Goal: Information Seeking & Learning: Find specific fact

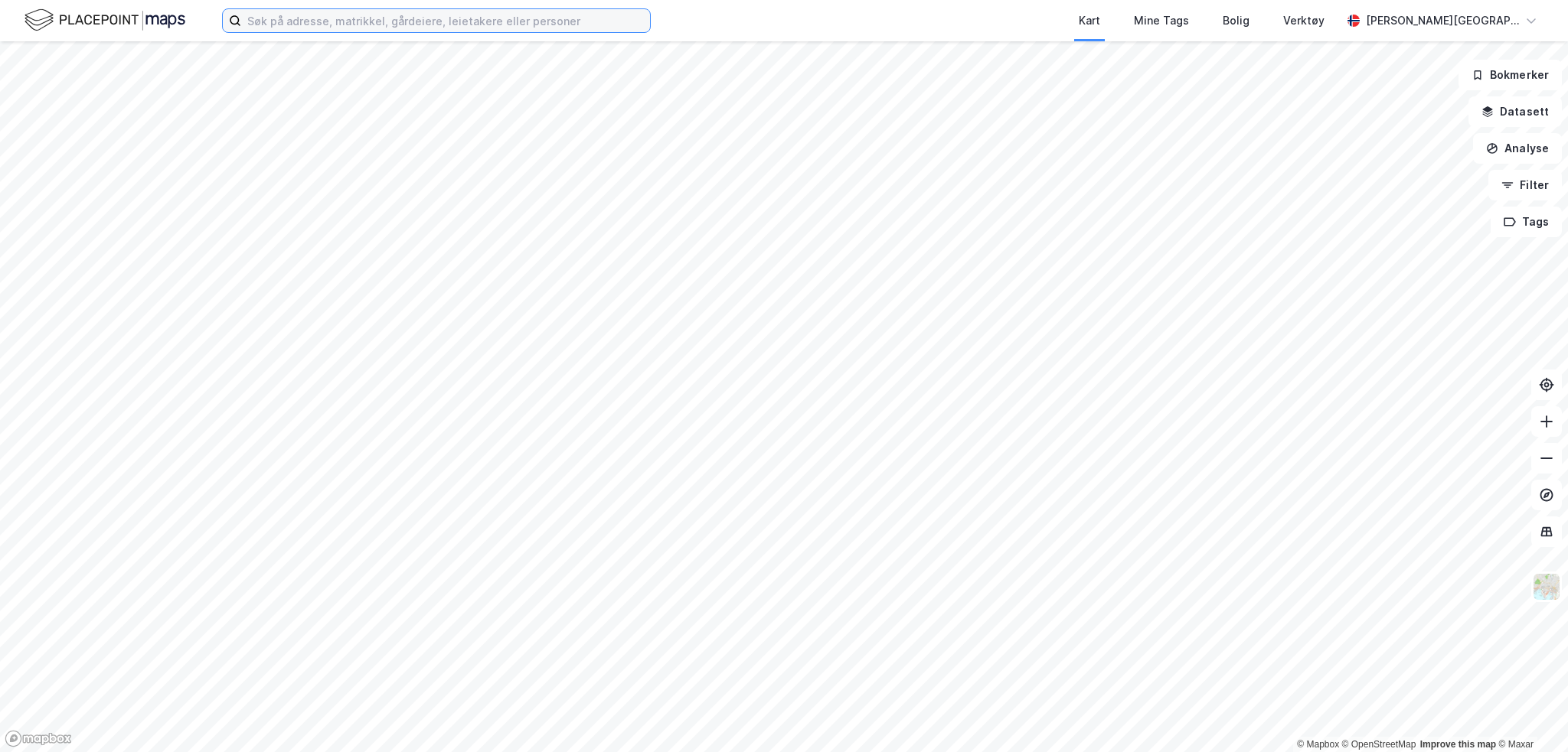
click at [440, 22] on input at bounding box center [444, 20] width 408 height 23
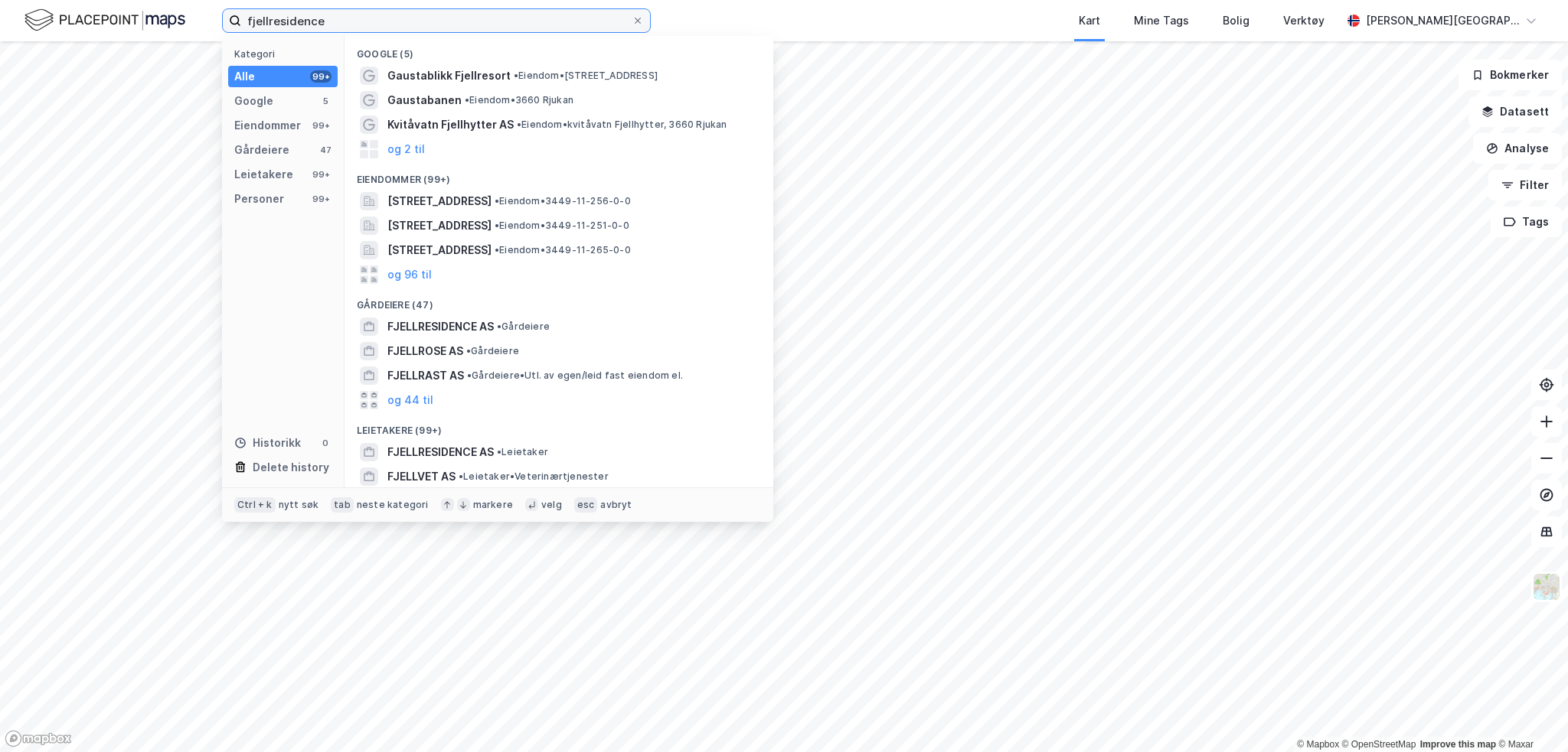
type input "fjellresidence"
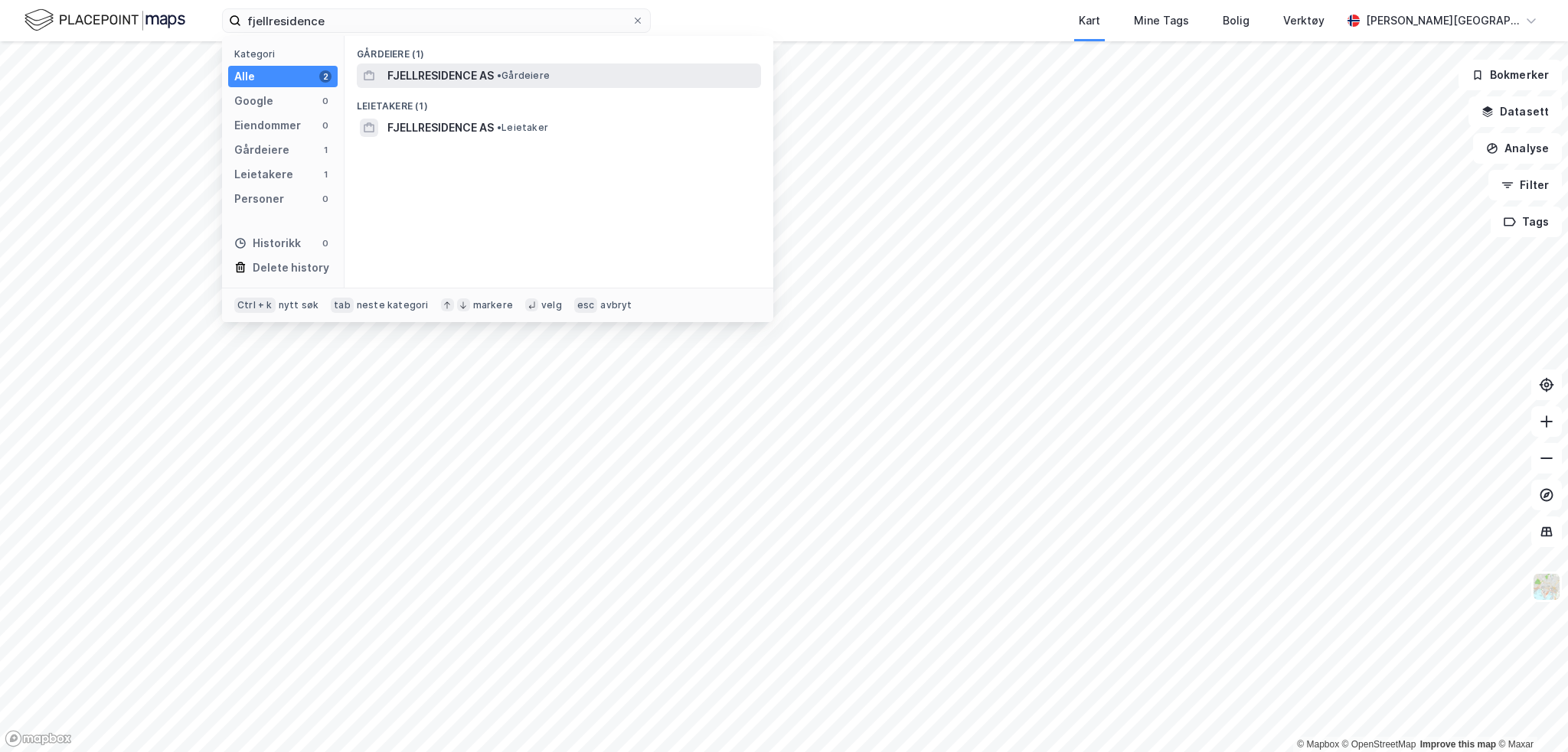
click at [438, 76] on span "FJELLRESIDENCE AS" at bounding box center [440, 75] width 106 height 19
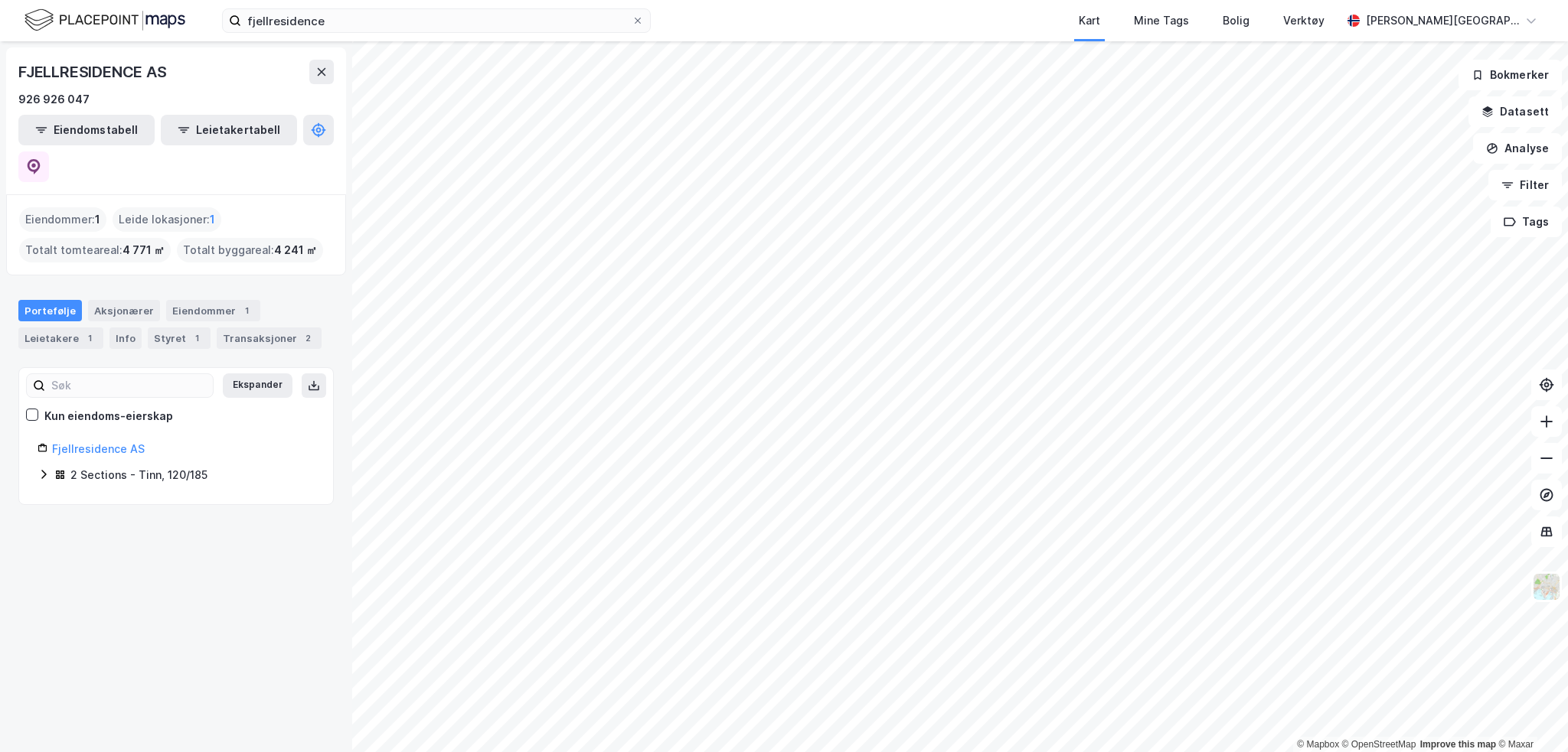
click at [37, 440] on div "Fjellresidence AS 2 Sections - Tinn, 120/185" at bounding box center [176, 463] width 314 height 46
click at [41, 469] on icon at bounding box center [43, 474] width 13 height 13
click at [166, 496] on link "Tinn, 120/185/0/12" at bounding box center [168, 502] width 95 height 13
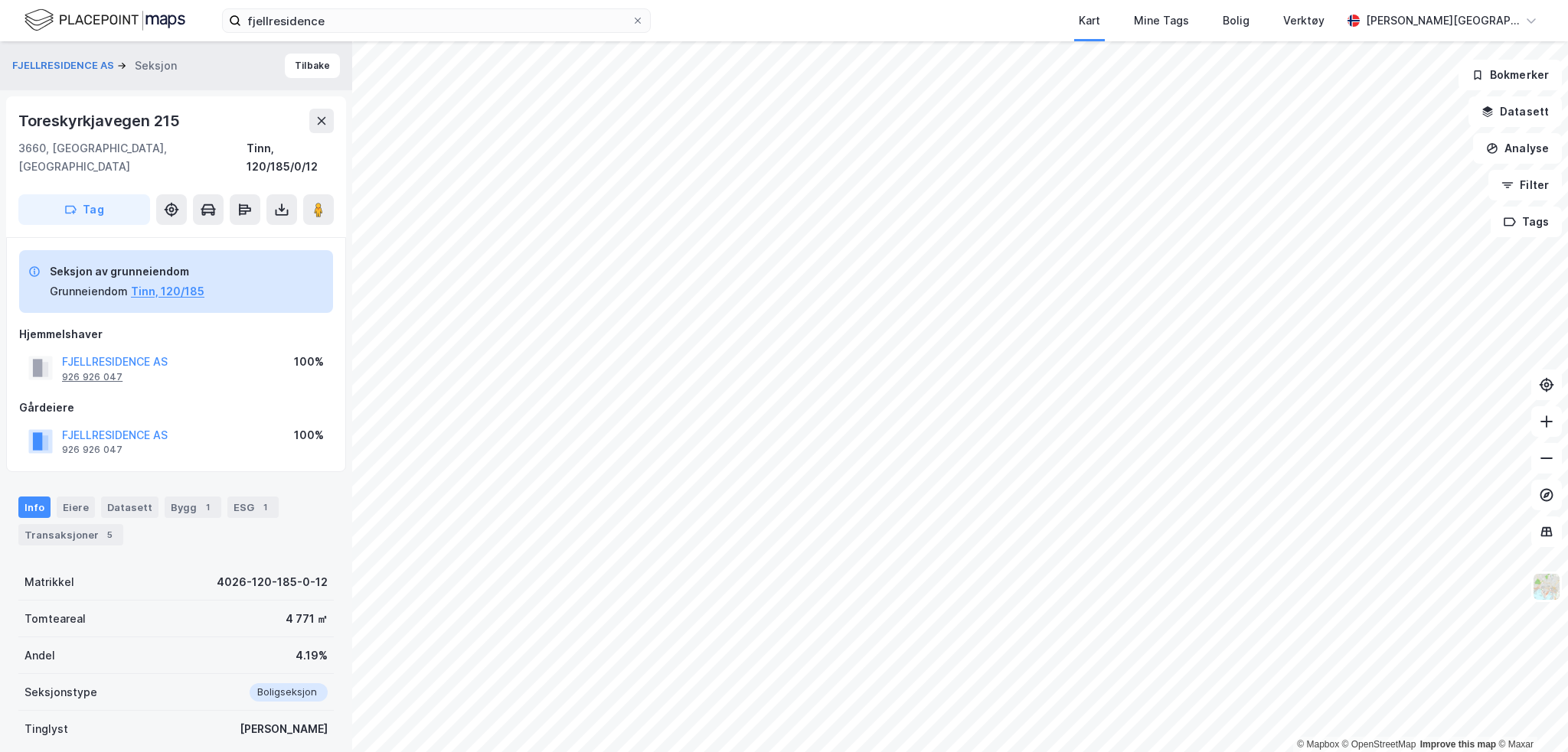
click at [111, 371] on div "926 926 047" at bounding box center [93, 377] width 60 height 13
click at [101, 398] on div "Gårdeiere" at bounding box center [176, 407] width 314 height 19
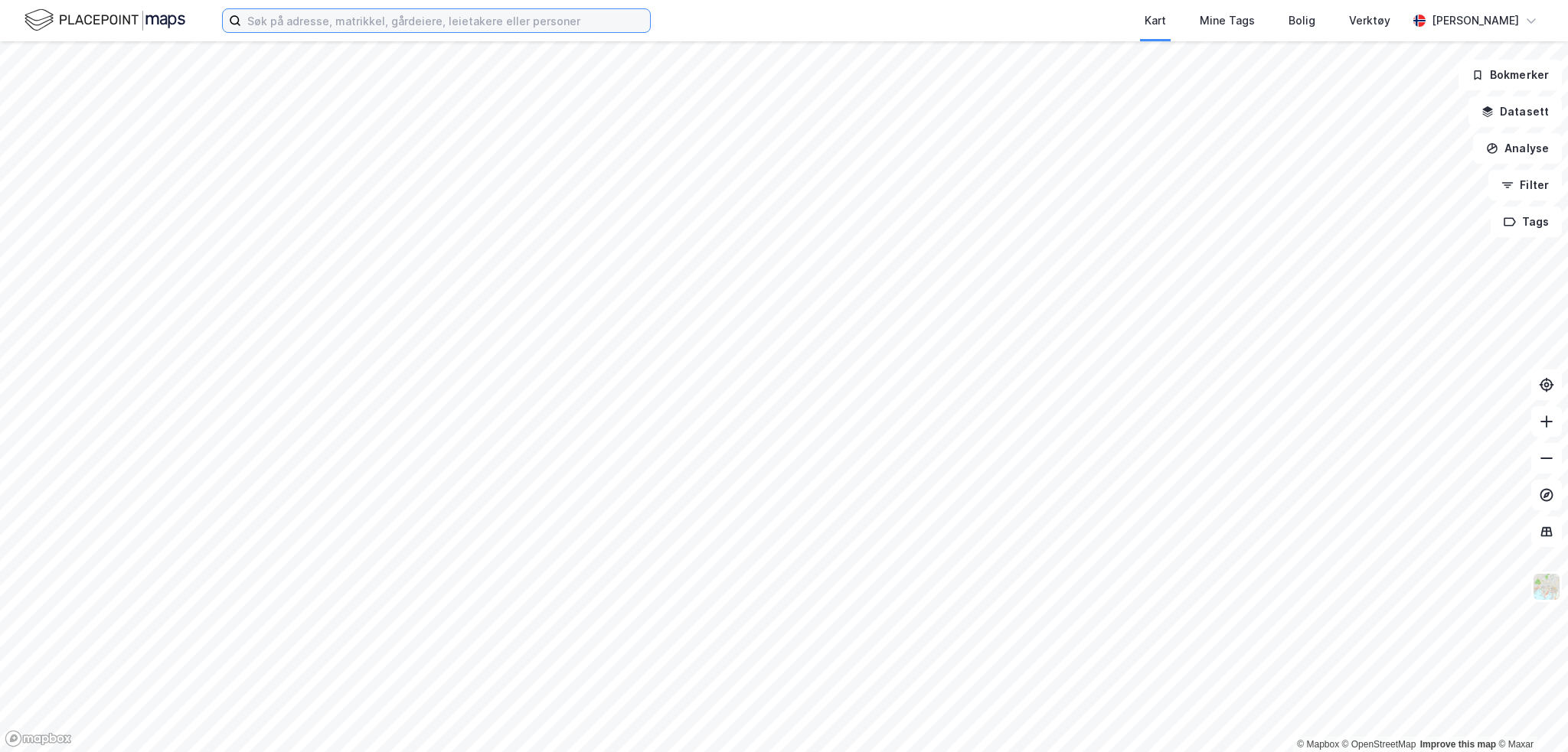
click at [285, 16] on input at bounding box center [444, 20] width 408 height 23
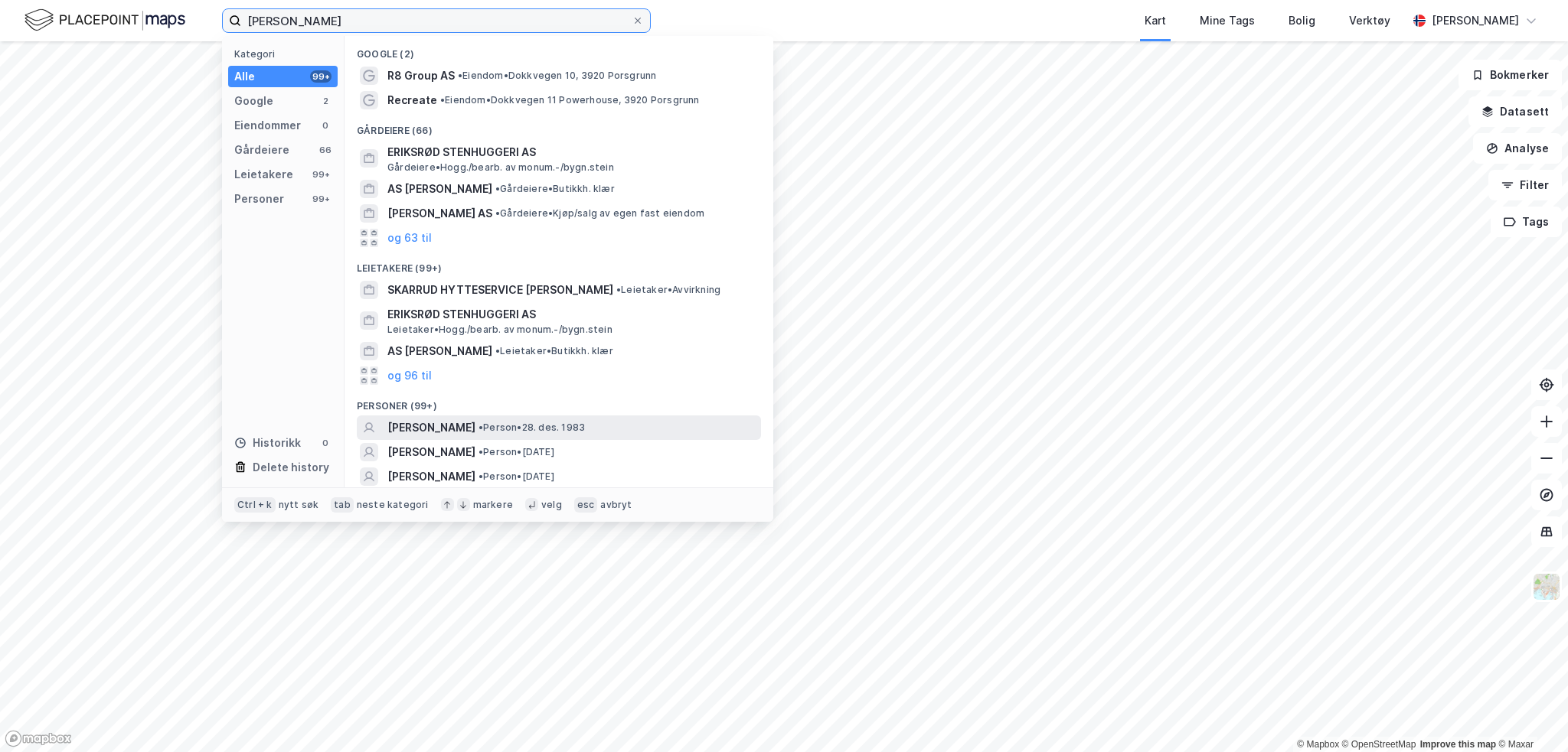
type input "emil eriksrød"
click at [429, 423] on span "EMIL ERIKSRØD" at bounding box center [431, 428] width 88 height 19
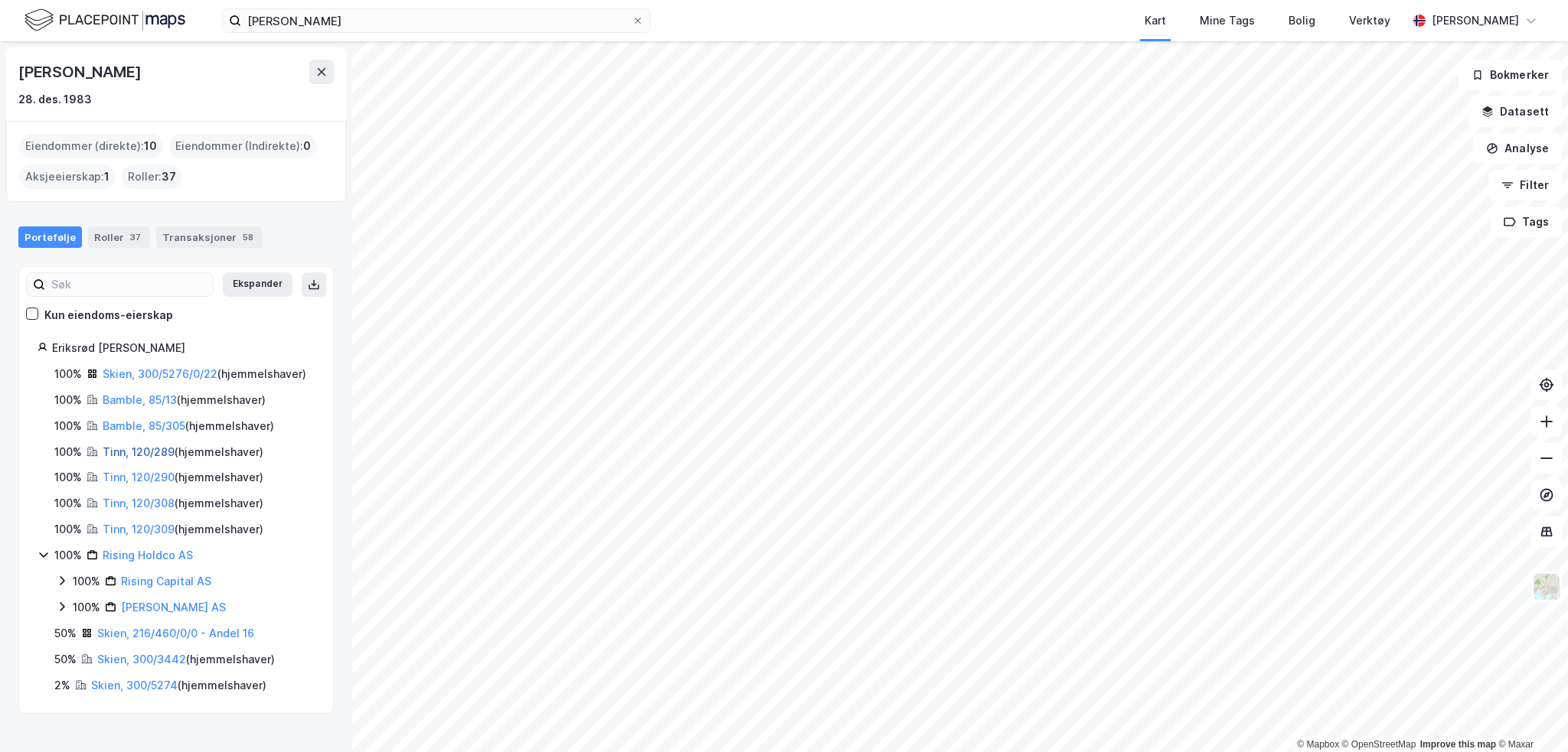
click at [164, 458] on link "Tinn, 120/289" at bounding box center [138, 451] width 72 height 13
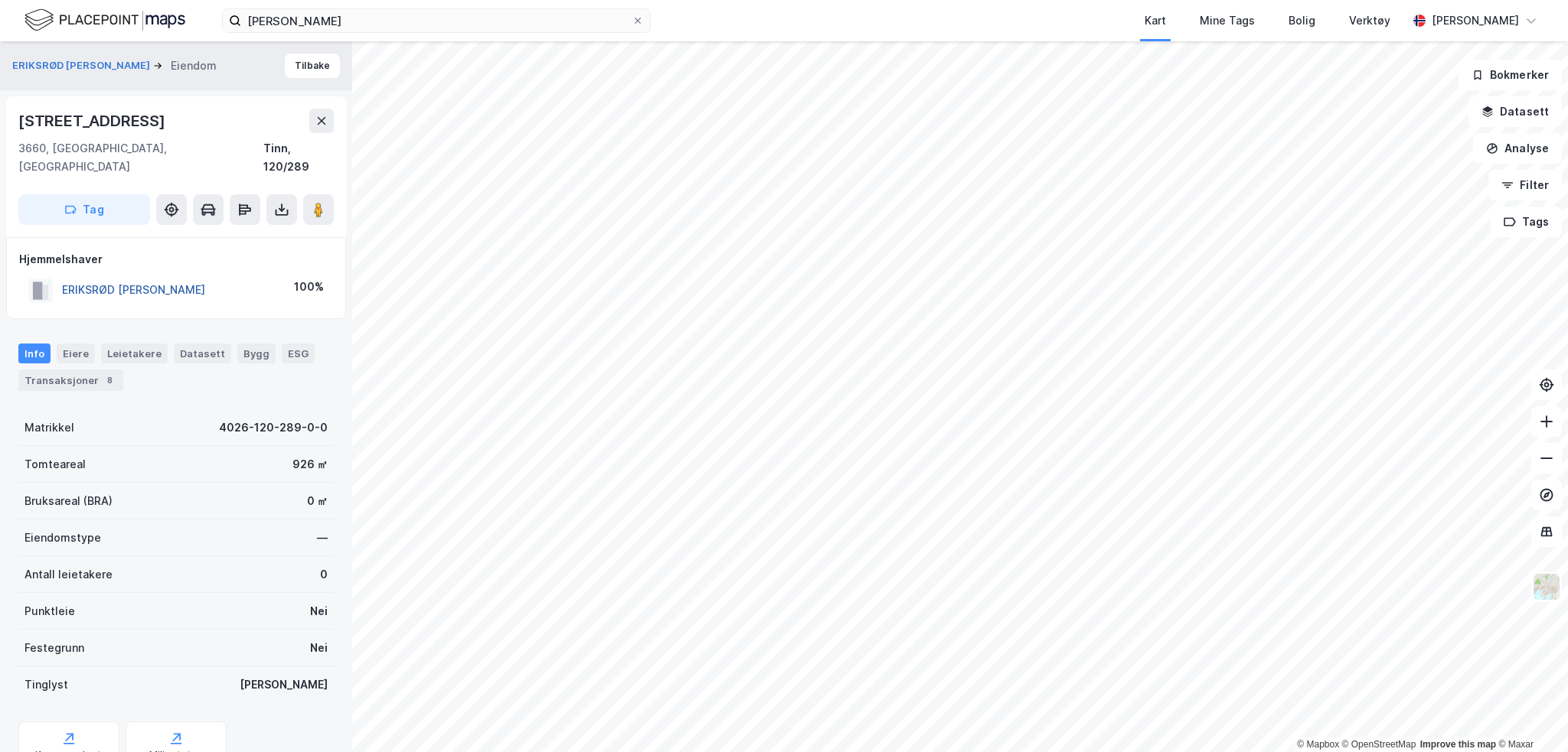
click at [0, 0] on button "[PERSON_NAME]" at bounding box center [0, 0] width 0 height 0
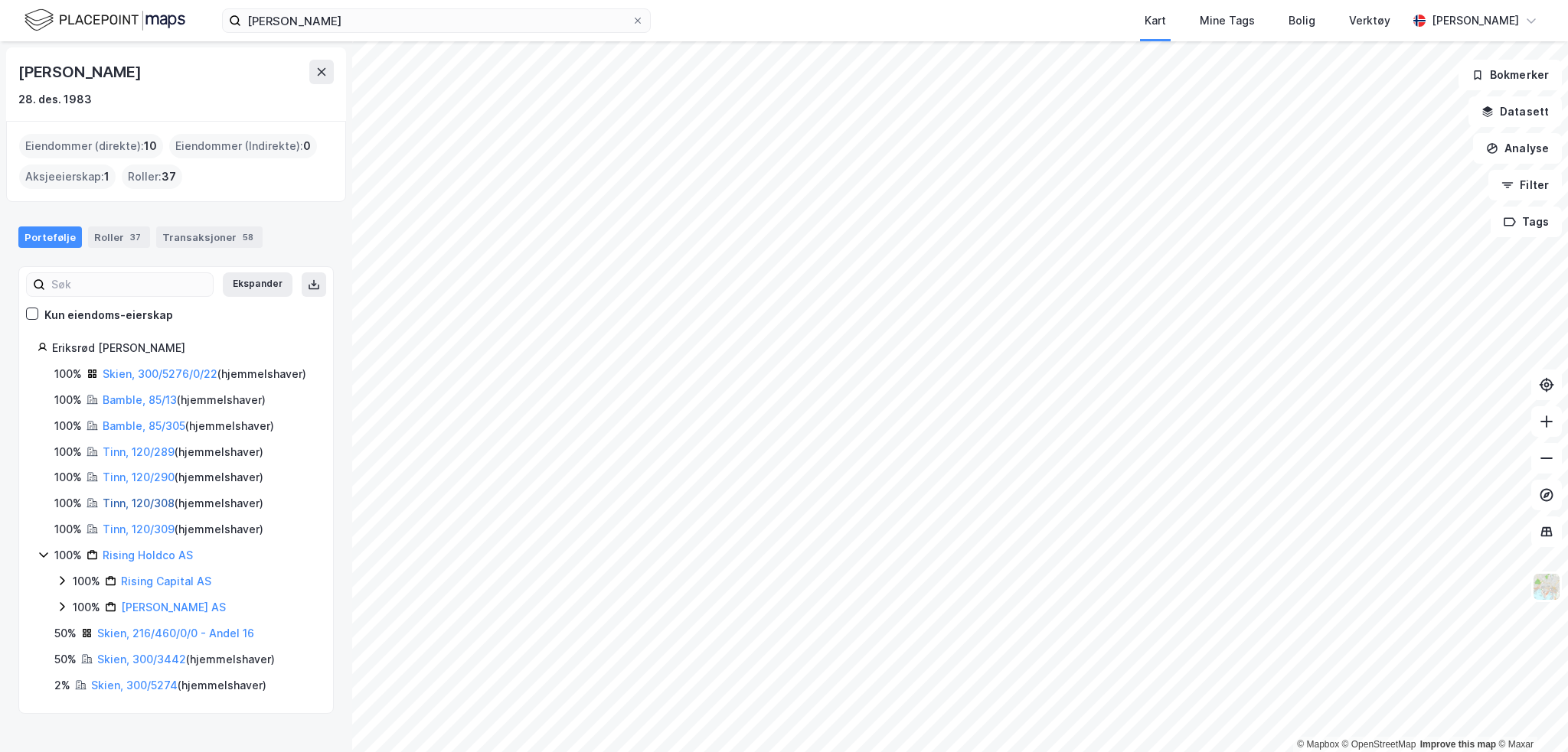
click at [164, 509] on link "Tinn, 120/308" at bounding box center [138, 503] width 72 height 13
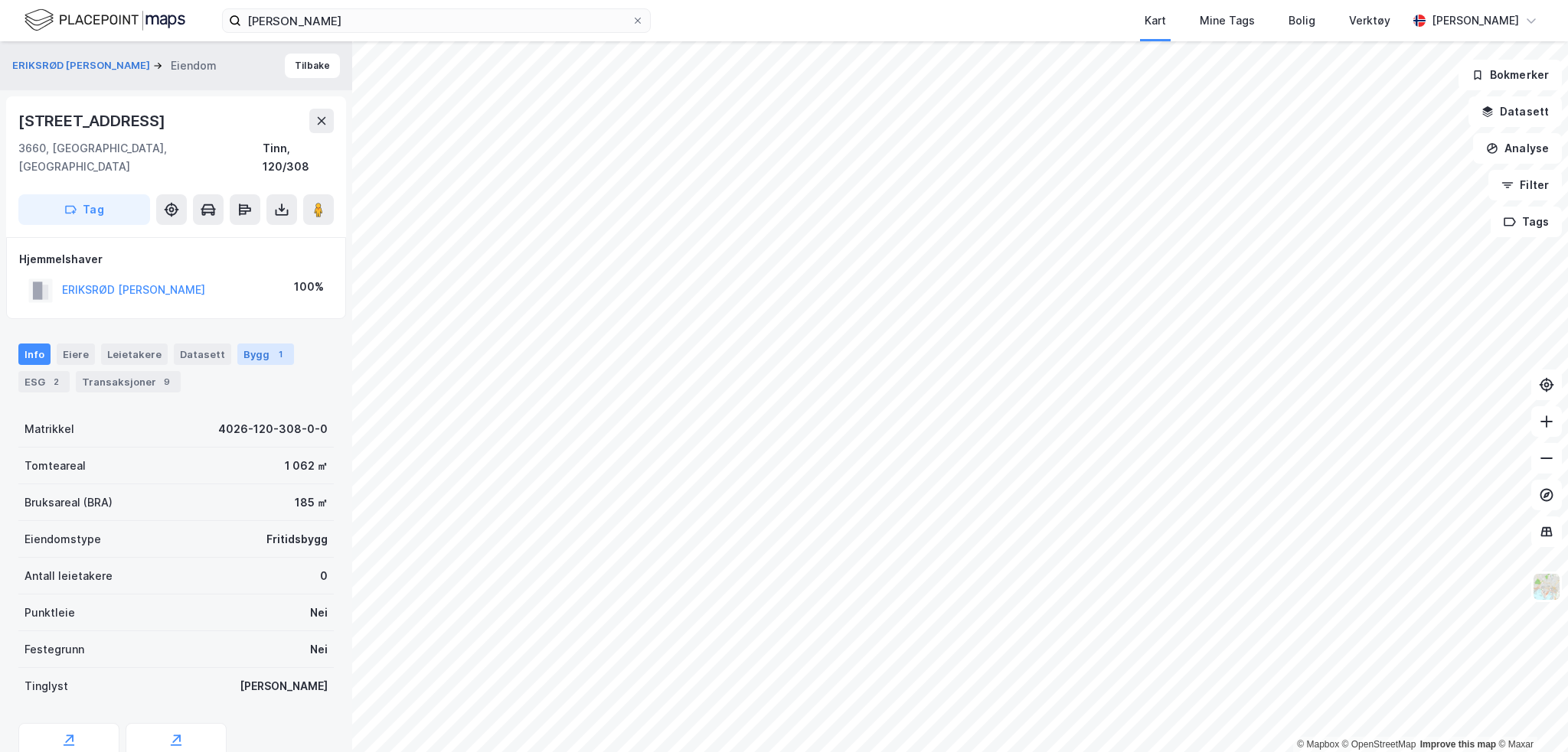
click at [257, 344] on div "Bygg 1" at bounding box center [265, 355] width 57 height 21
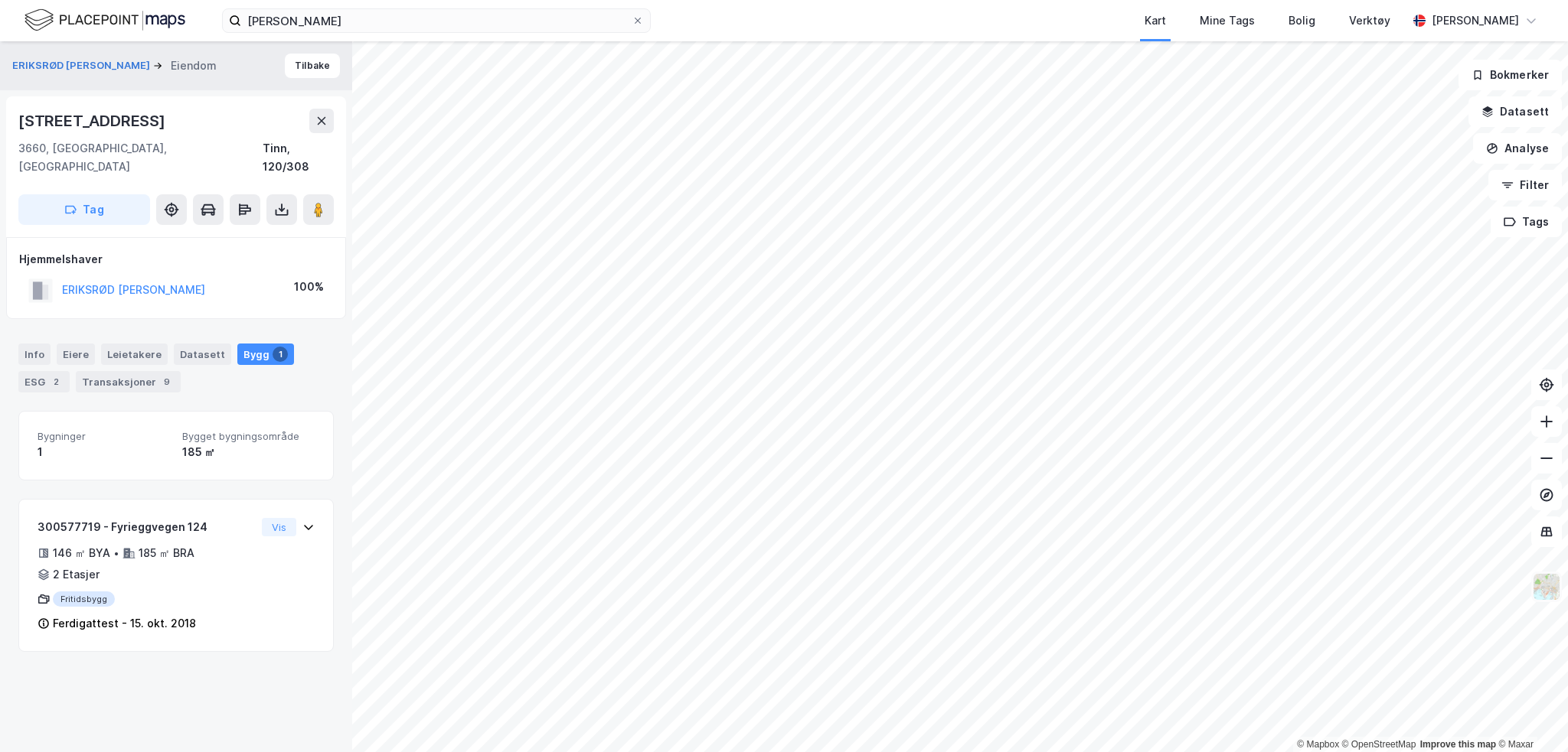
click at [1555, 590] on img at bounding box center [1547, 587] width 29 height 29
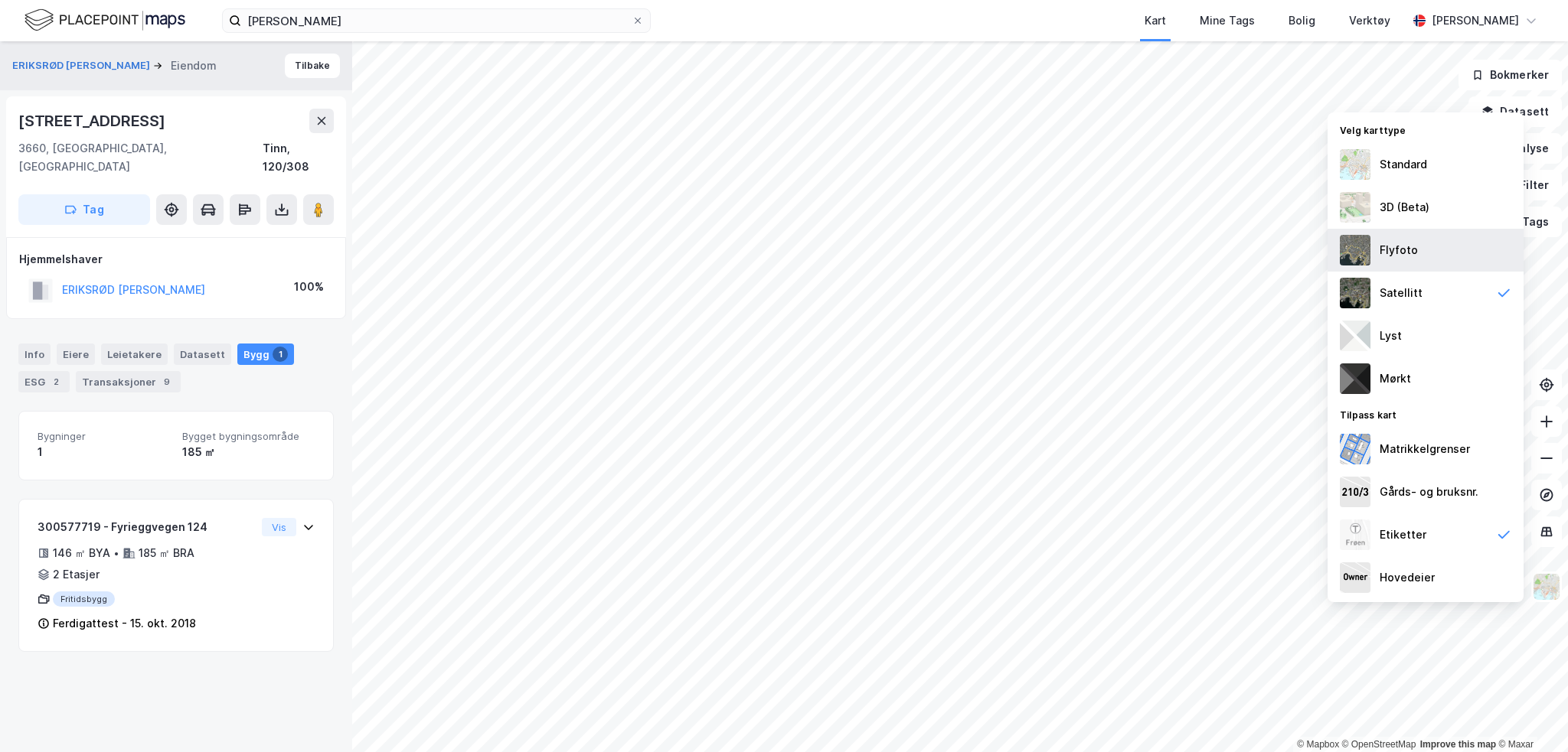
click at [1408, 249] on div "Flyfoto" at bounding box center [1397, 249] width 38 height 19
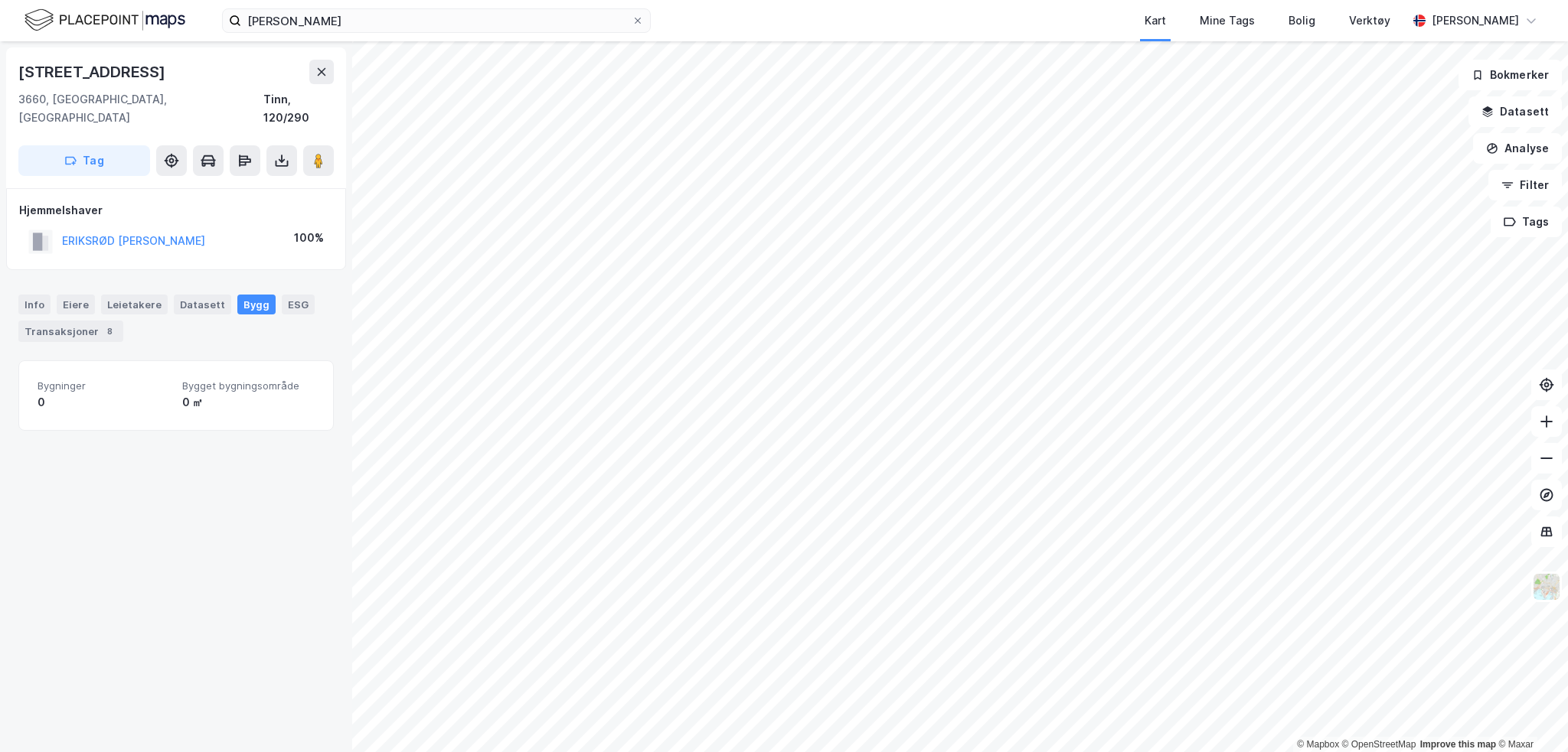
click at [51, 294] on div "Info Eiere Leietakere Datasett Bygg ESG Transaksjoner 8" at bounding box center [176, 318] width 316 height 48
click at [43, 294] on div "Info" at bounding box center [34, 304] width 32 height 19
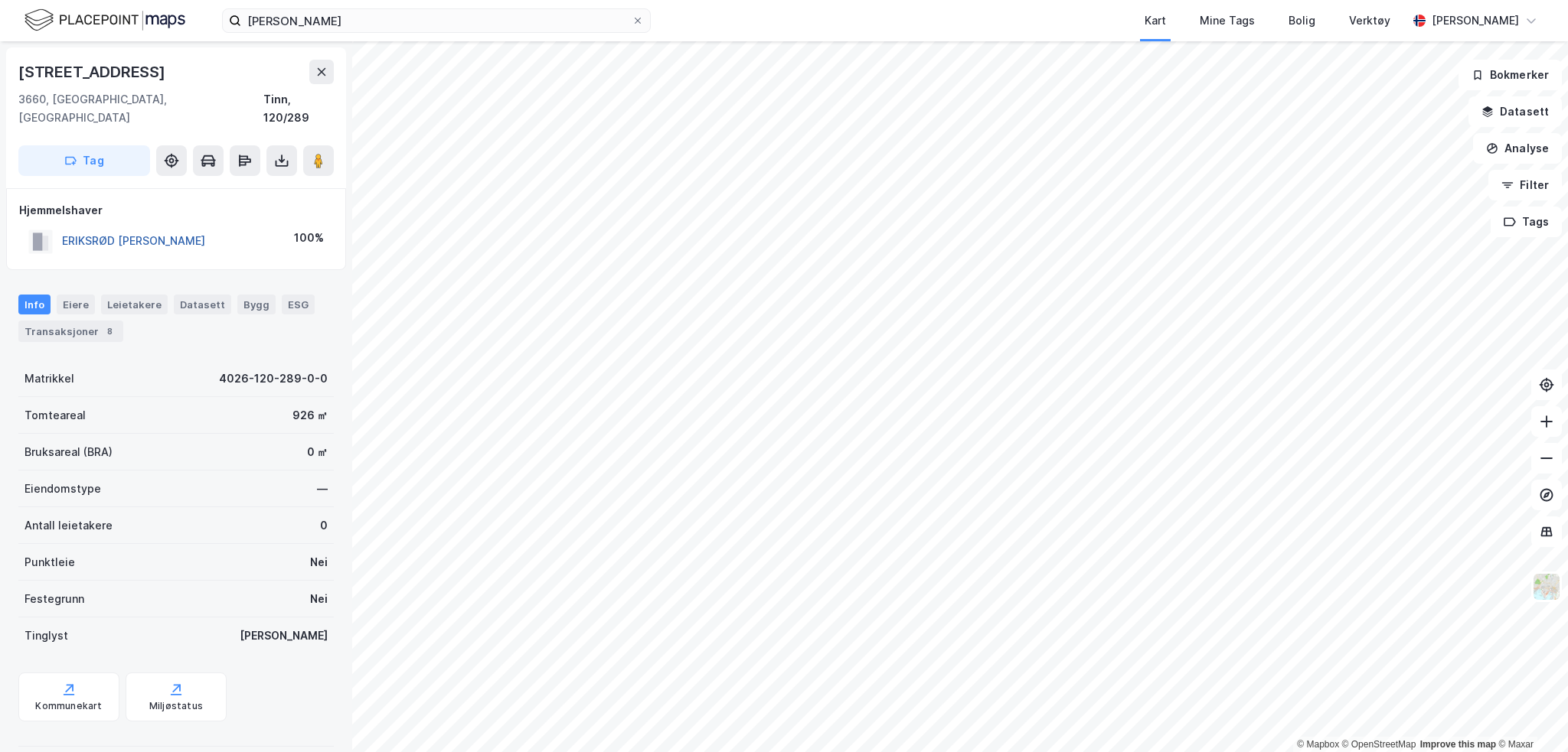
click at [0, 0] on button "[PERSON_NAME]" at bounding box center [0, 0] width 0 height 0
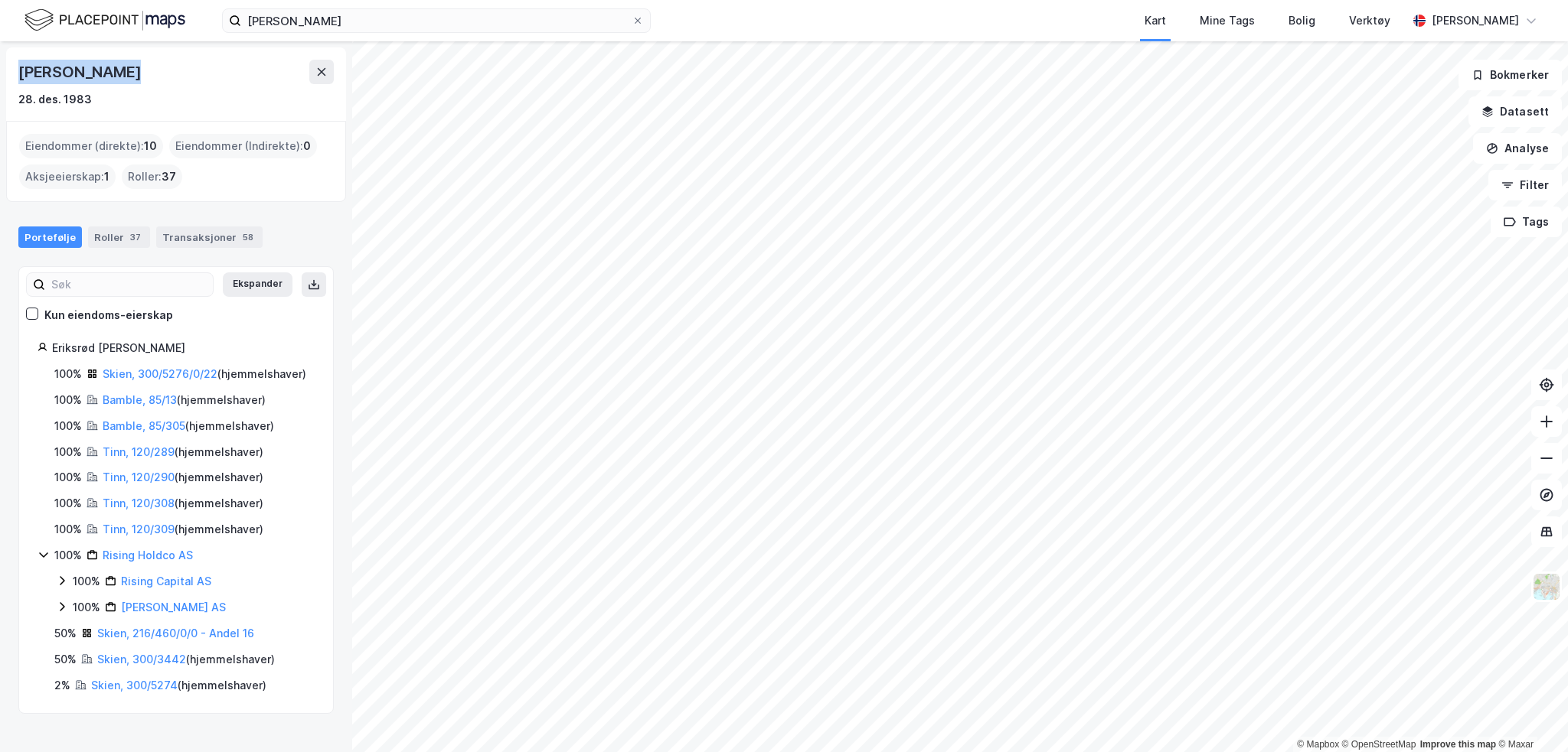
drag, startPoint x: 19, startPoint y: 70, endPoint x: 109, endPoint y: 71, distance: 90.0
click at [109, 71] on div "Emil Eriksrød" at bounding box center [81, 71] width 126 height 24
copy div "Emil Eriksrød"
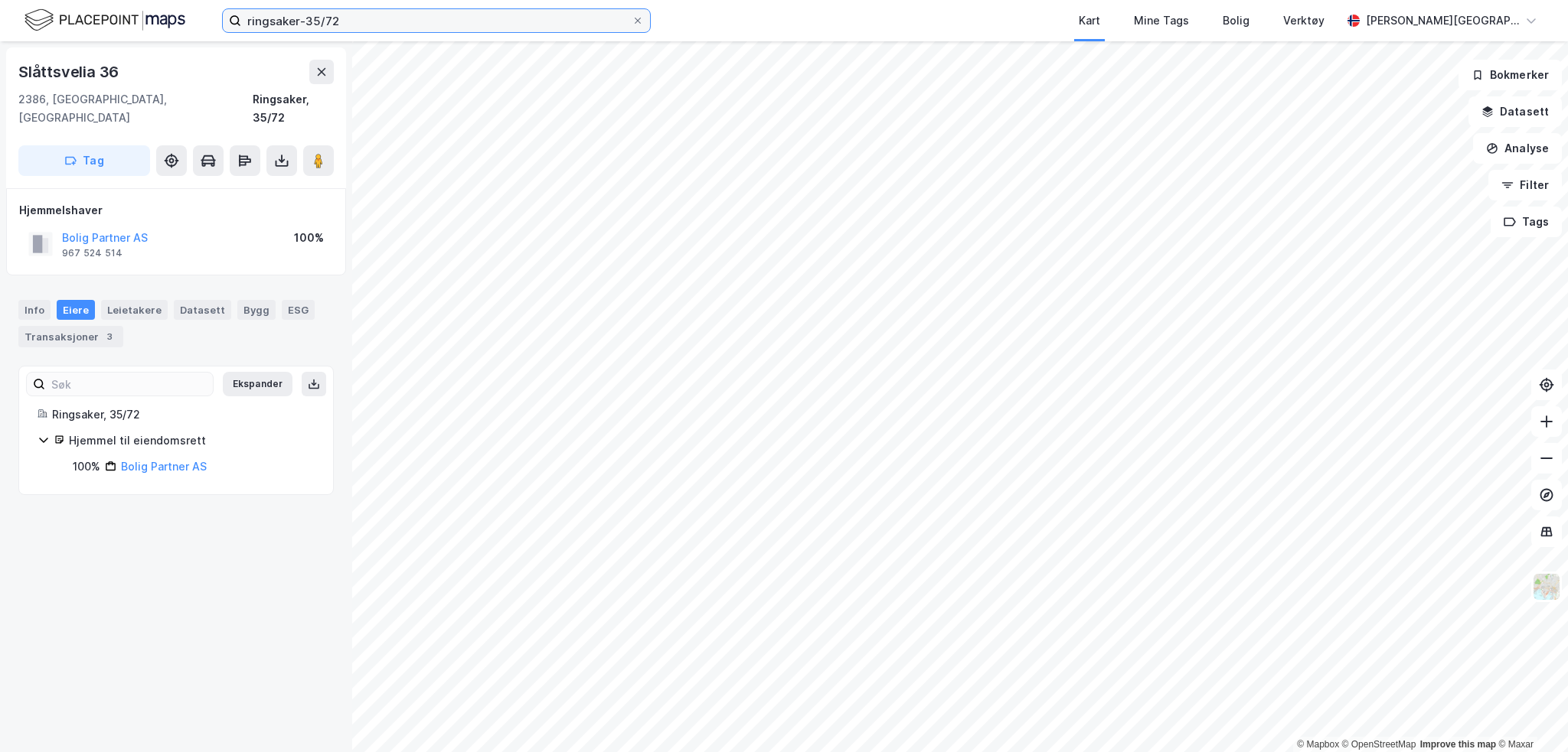
click at [359, 16] on input "ringsaker-35/72" at bounding box center [436, 20] width 391 height 23
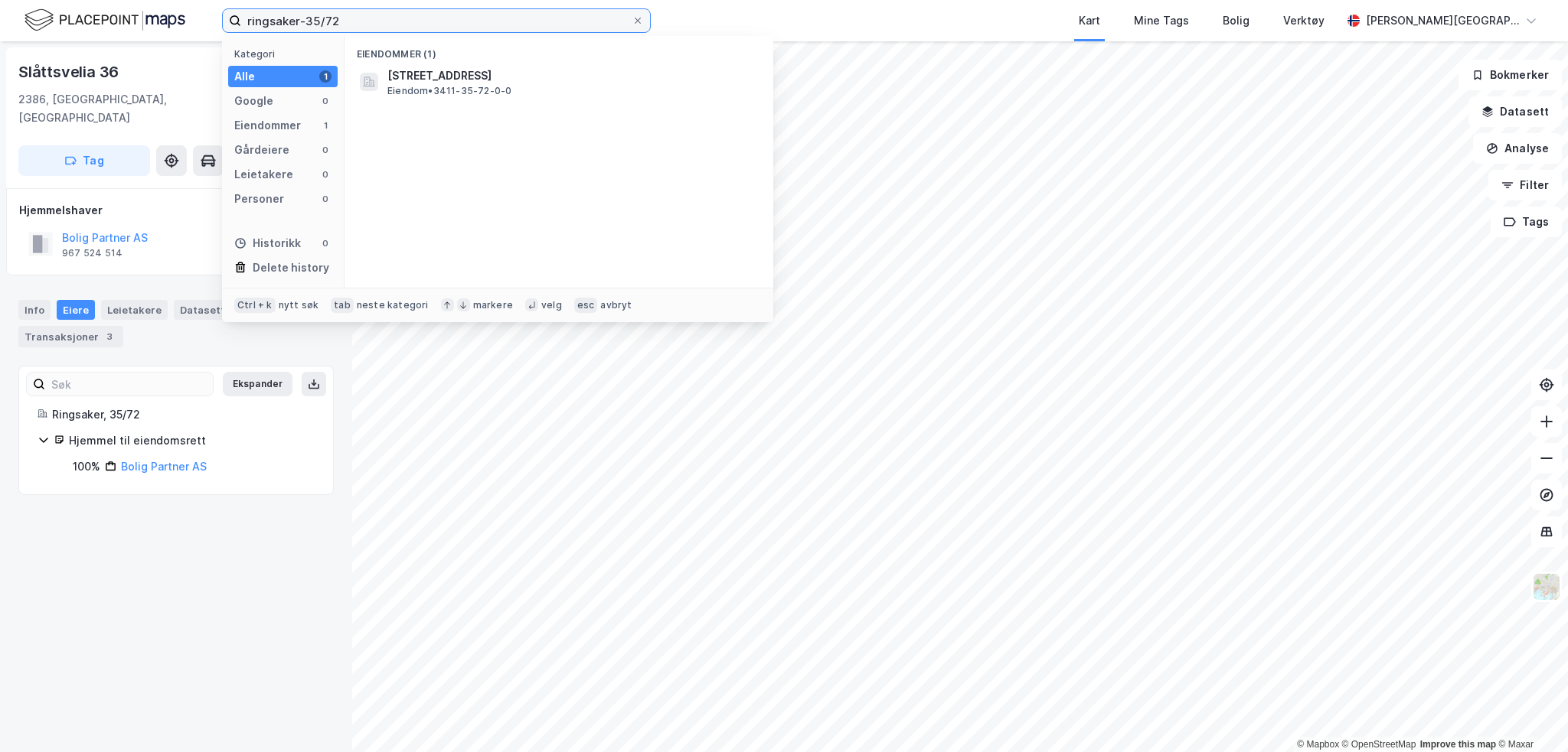
drag, startPoint x: 64, startPoint y: 34, endPoint x: -134, endPoint y: 62, distance: 200.0
click at [0, 62] on html "ringsaker-35/72 Kategori Alle 1 Google 0 Eiendommer 1 Gårdeiere 0 Leietakere 0 …" at bounding box center [784, 376] width 1568 height 752
type input "tinn-120/290"
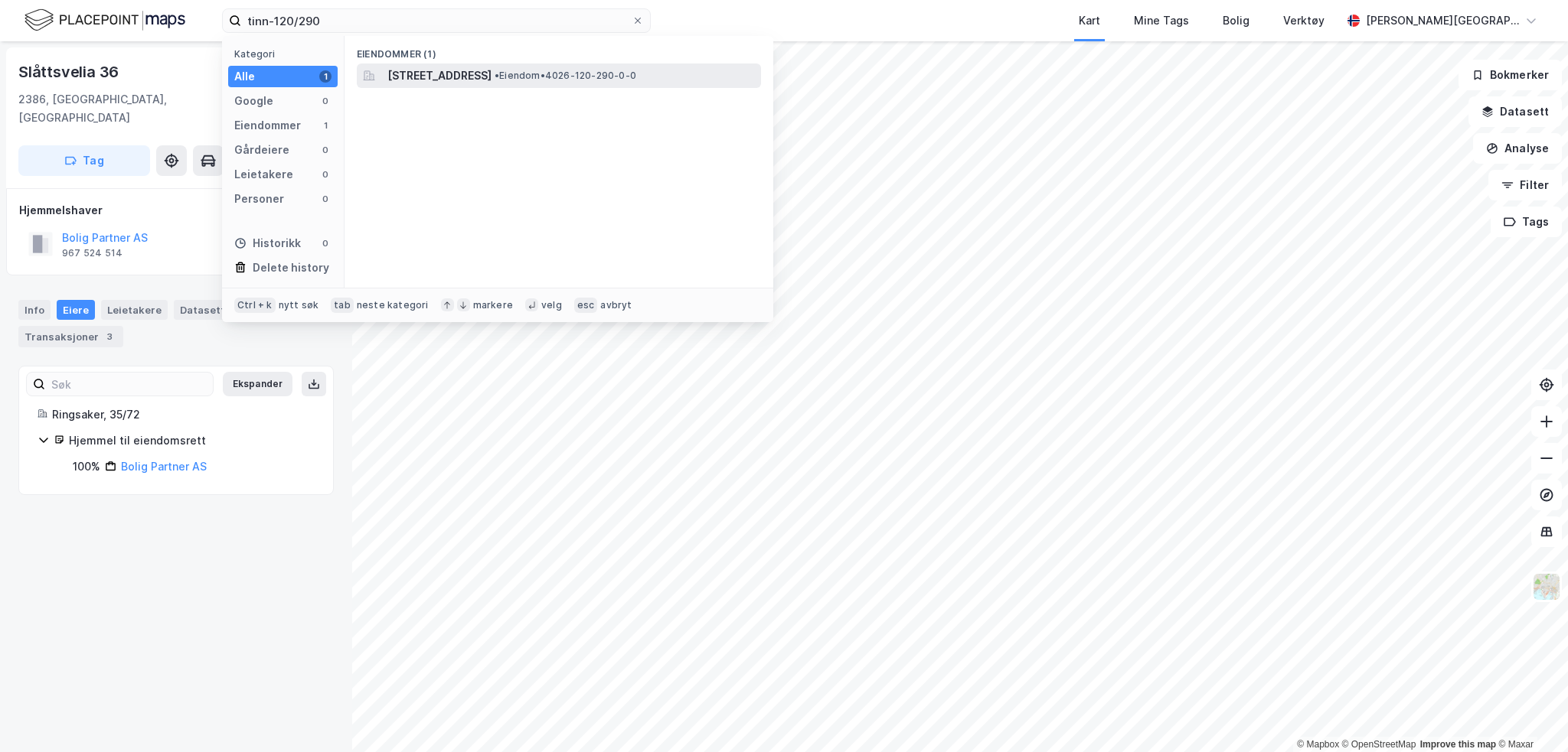
click at [631, 73] on span "• Eiendom • 4026-120-290-0-0" at bounding box center [564, 75] width 141 height 13
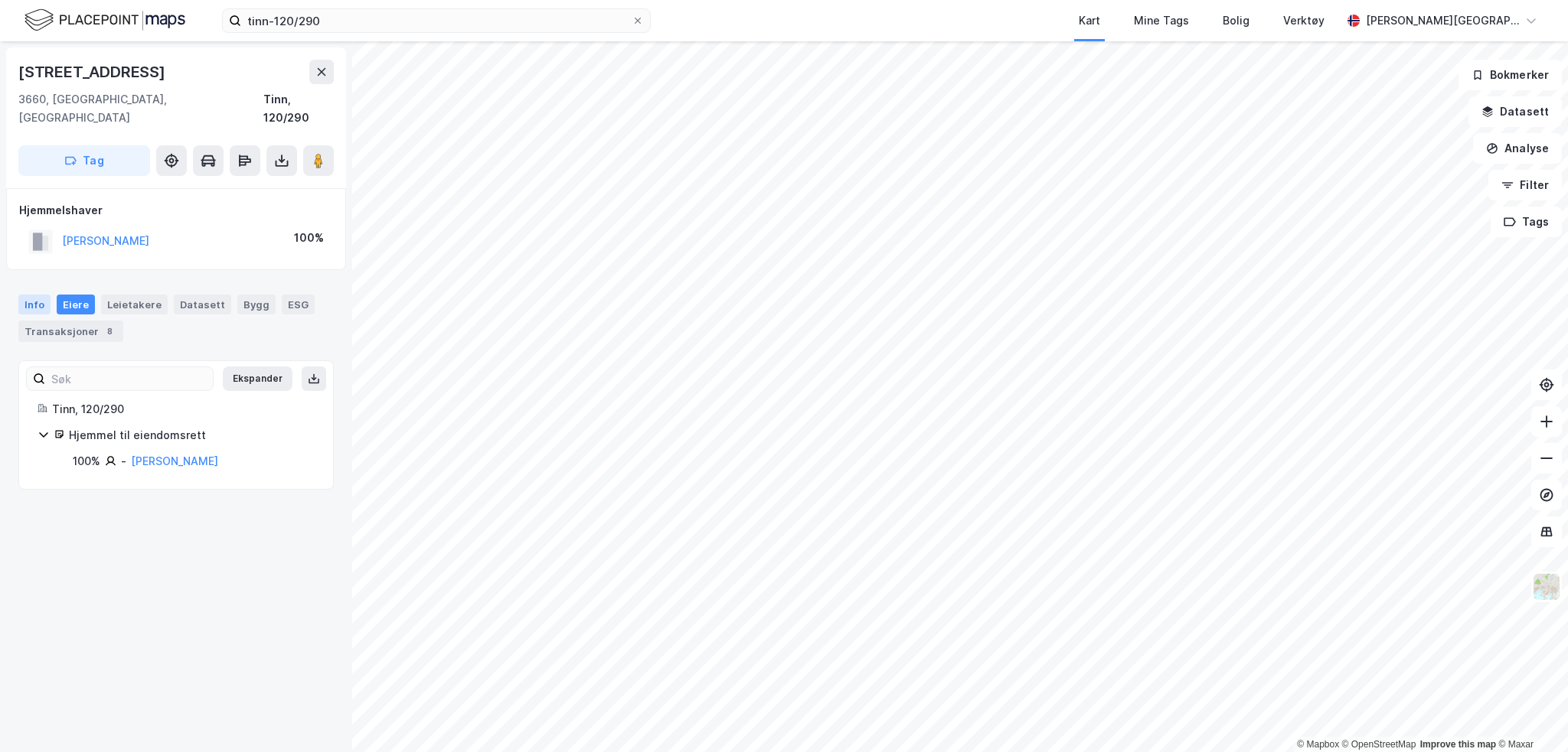
click at [40, 294] on div "Info" at bounding box center [34, 304] width 32 height 19
